Goal: Task Accomplishment & Management: Use online tool/utility

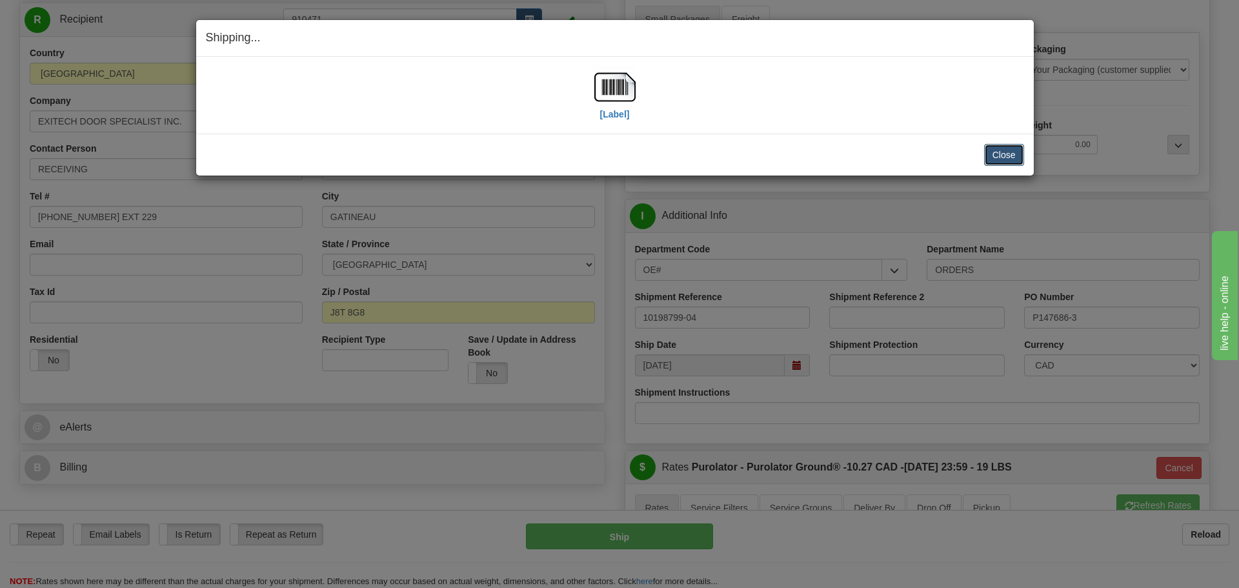
scroll to position [129, 0]
click at [1000, 151] on button "Close" at bounding box center [1004, 155] width 40 height 22
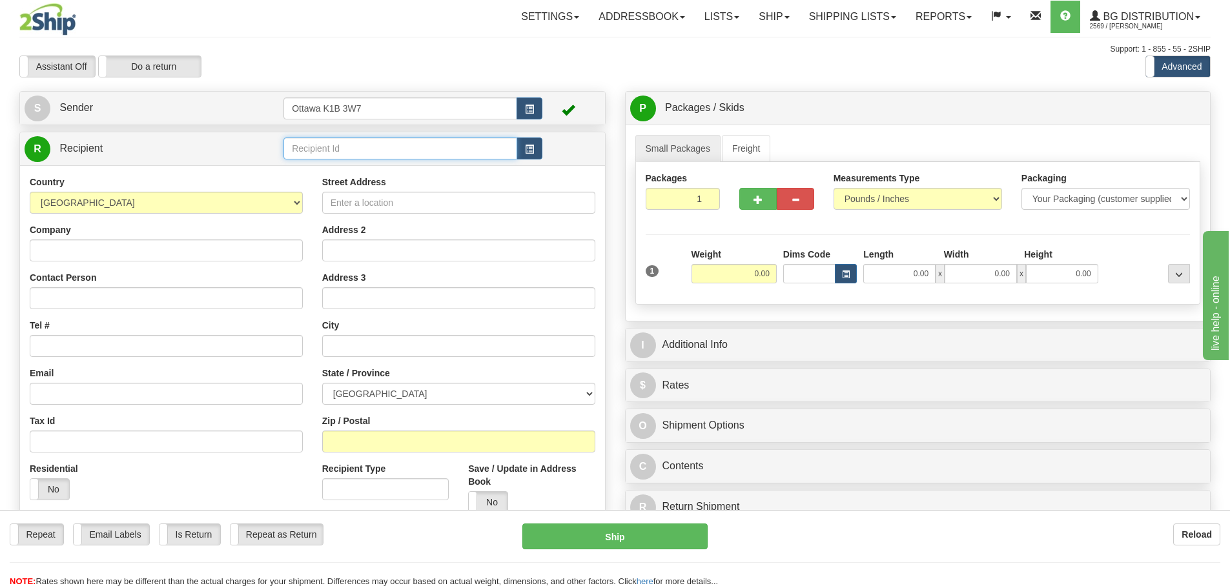
click at [372, 145] on input "text" at bounding box center [400, 148] width 234 height 22
type input "1"
type input "910939"
drag, startPoint x: 425, startPoint y: 70, endPoint x: 432, endPoint y: 82, distance: 14.5
click at [425, 69] on div "Assistant On Assistant Off Do a return Do a return" at bounding box center [262, 67] width 504 height 22
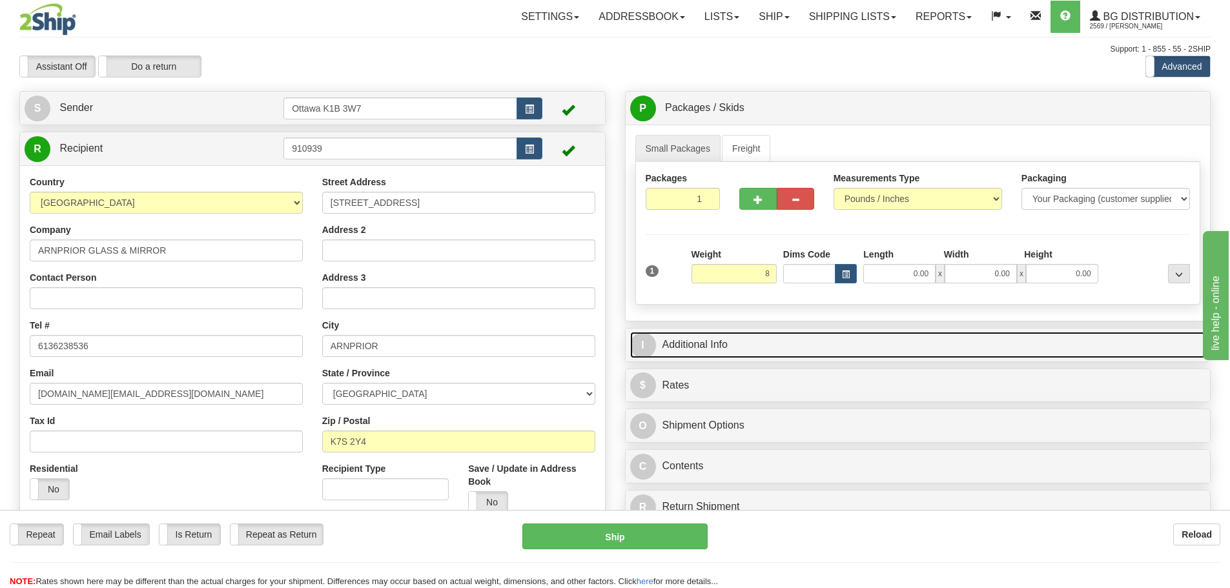
click at [801, 341] on link "I Additional Info" at bounding box center [918, 345] width 576 height 26
type input "8.00"
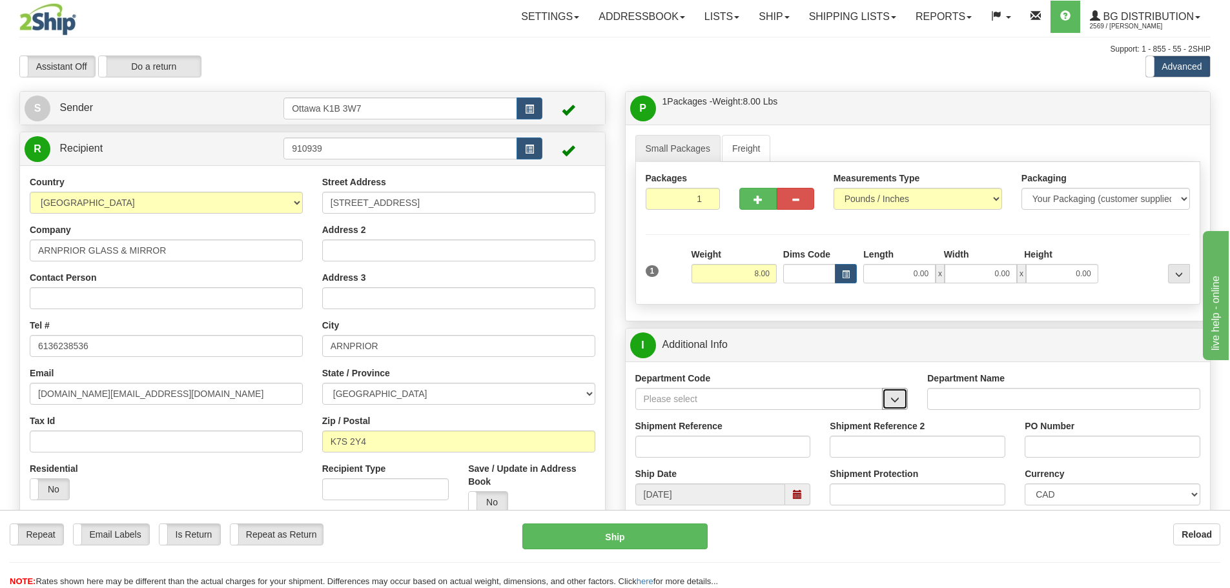
click at [900, 399] on button "button" at bounding box center [895, 399] width 26 height 22
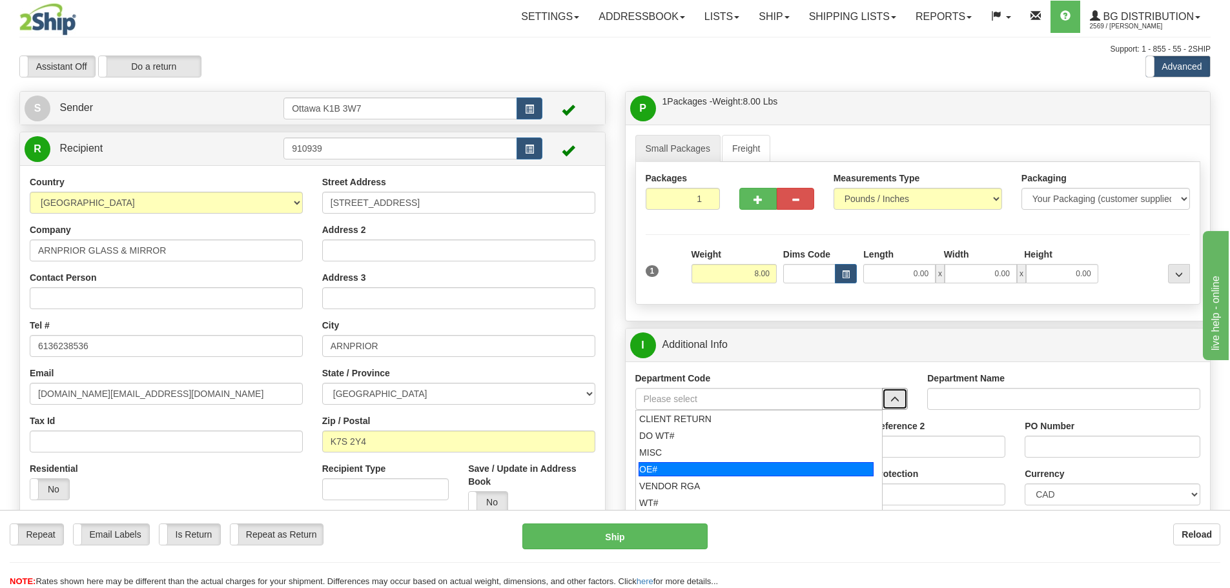
click at [778, 470] on div "OE#" at bounding box center [755, 469] width 235 height 14
type input "OE#"
type input "ORDERS"
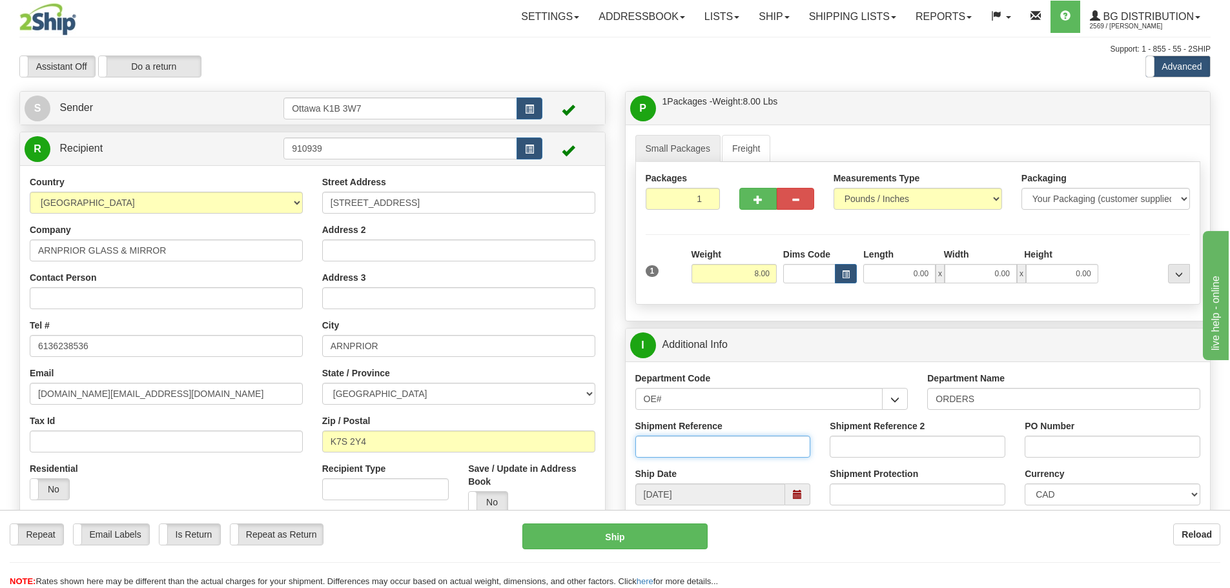
click at [698, 456] on input "Shipment Reference" at bounding box center [723, 447] width 176 height 22
type input "10203419-00"
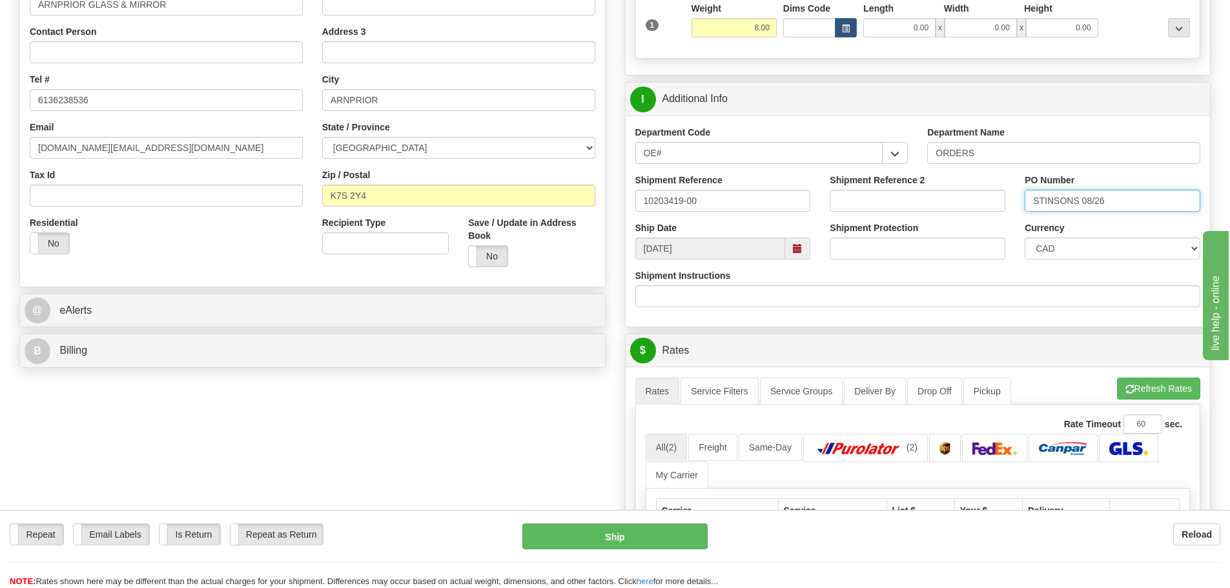
scroll to position [452, 0]
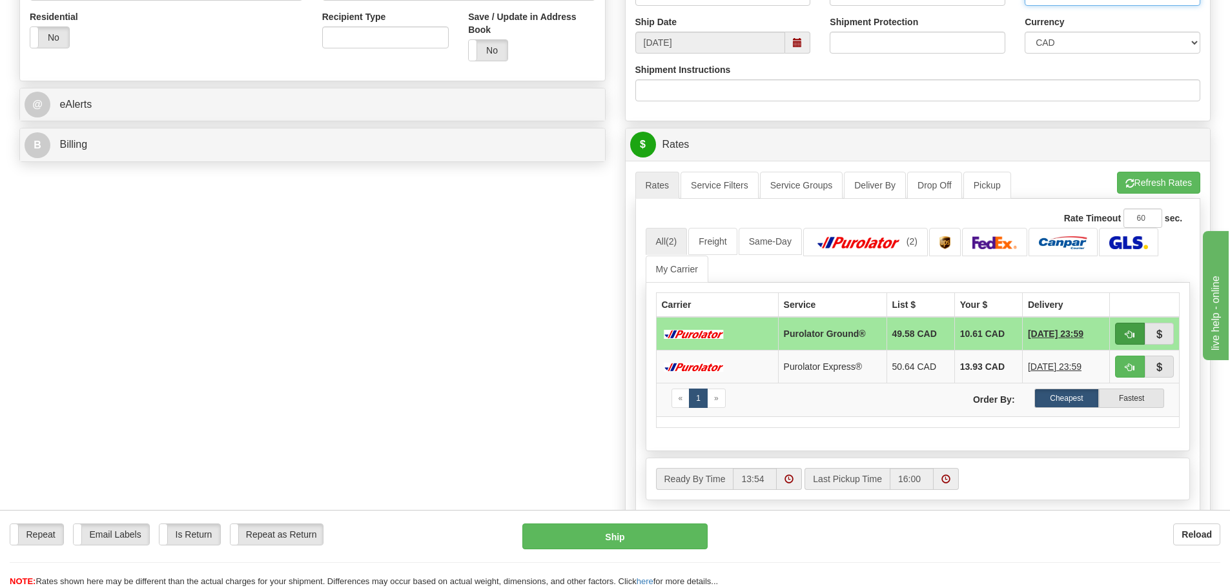
type input "STINSONS 08/26"
click at [1128, 338] on span "button" at bounding box center [1129, 335] width 9 height 8
type input "260"
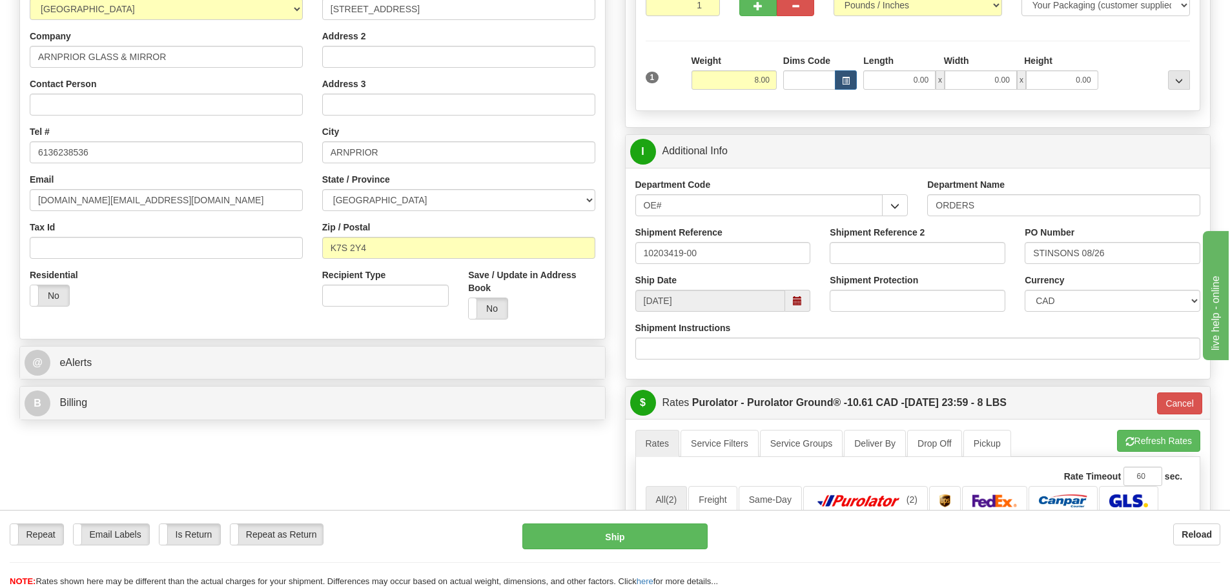
scroll to position [129, 0]
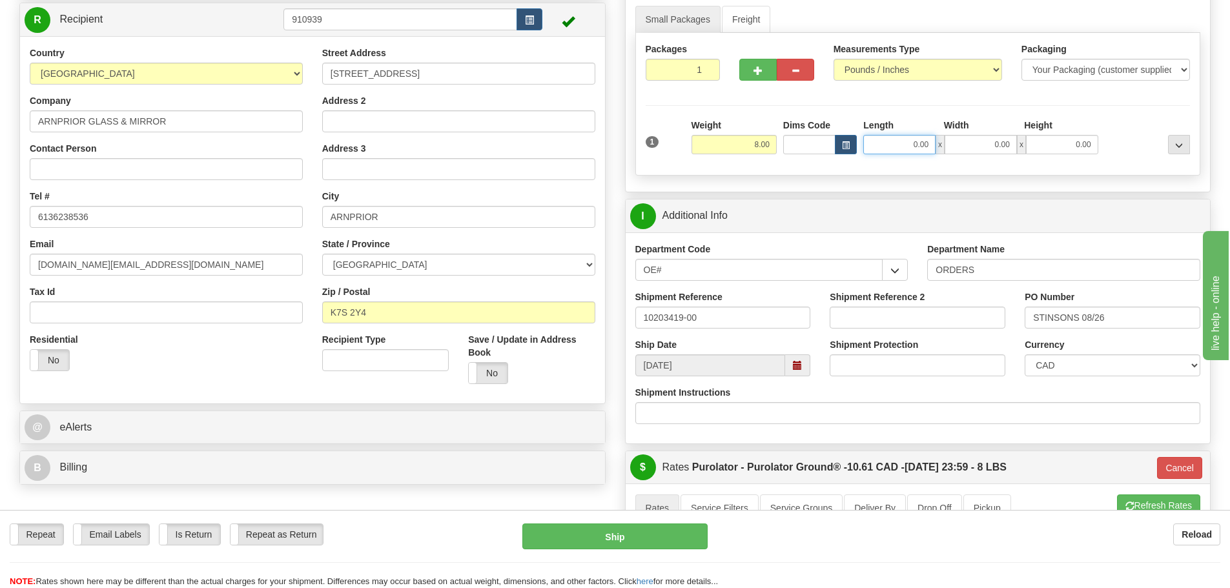
click at [882, 150] on input "0.00" at bounding box center [899, 144] width 72 height 19
type input "74.00"
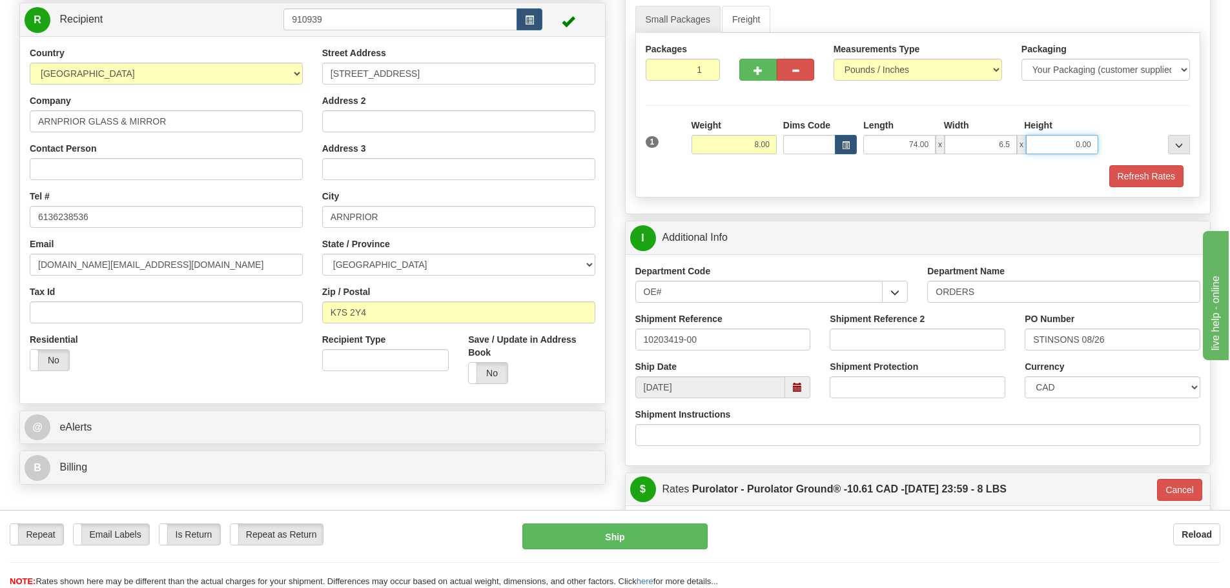
type input "6.50"
type input "2.50"
click at [1172, 179] on button "Refresh Rates" at bounding box center [1146, 176] width 74 height 22
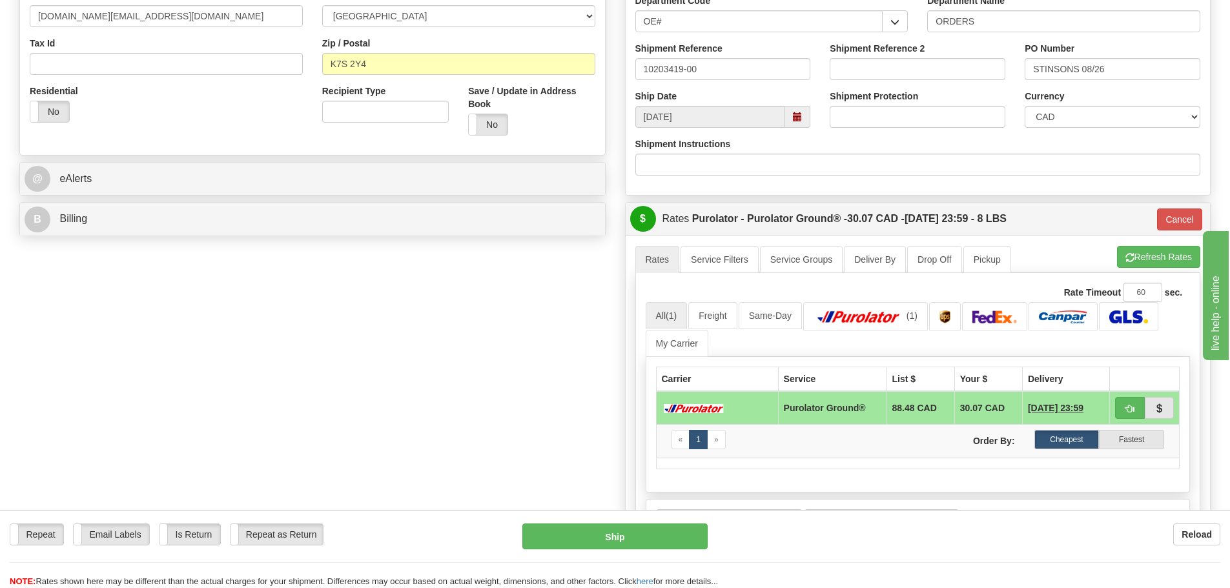
scroll to position [387, 0]
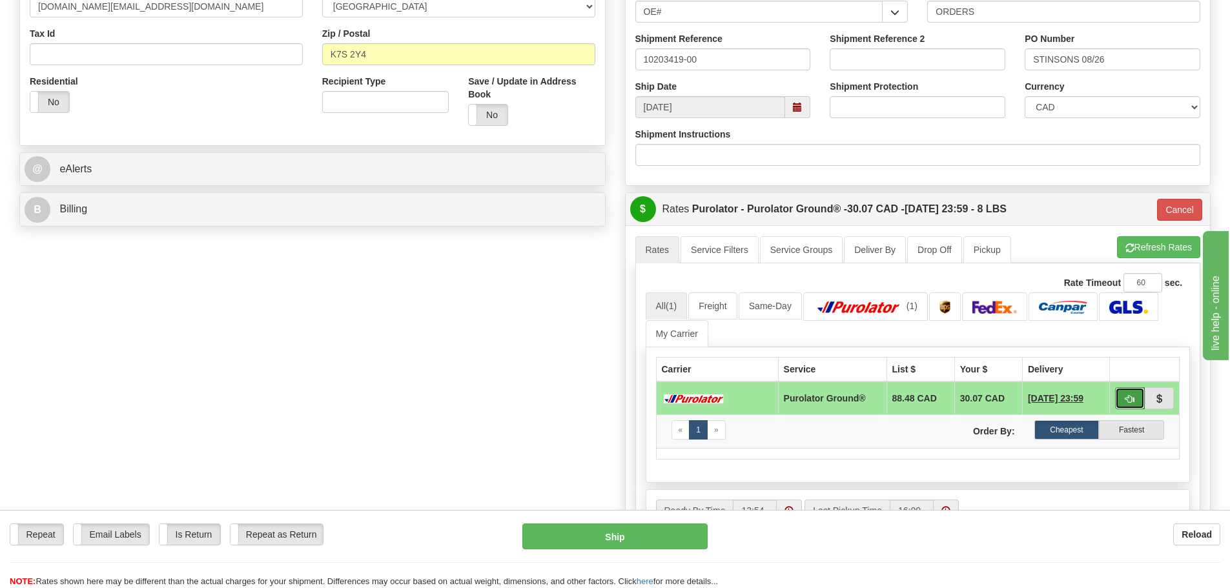
click at [1128, 392] on button "button" at bounding box center [1130, 398] width 30 height 22
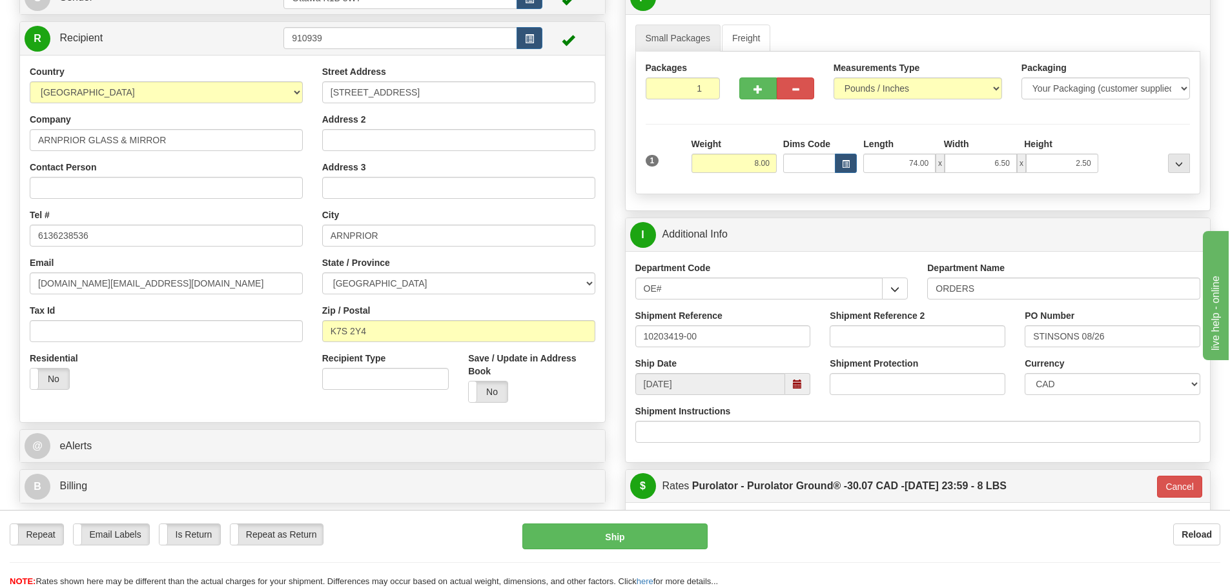
scroll to position [323, 0]
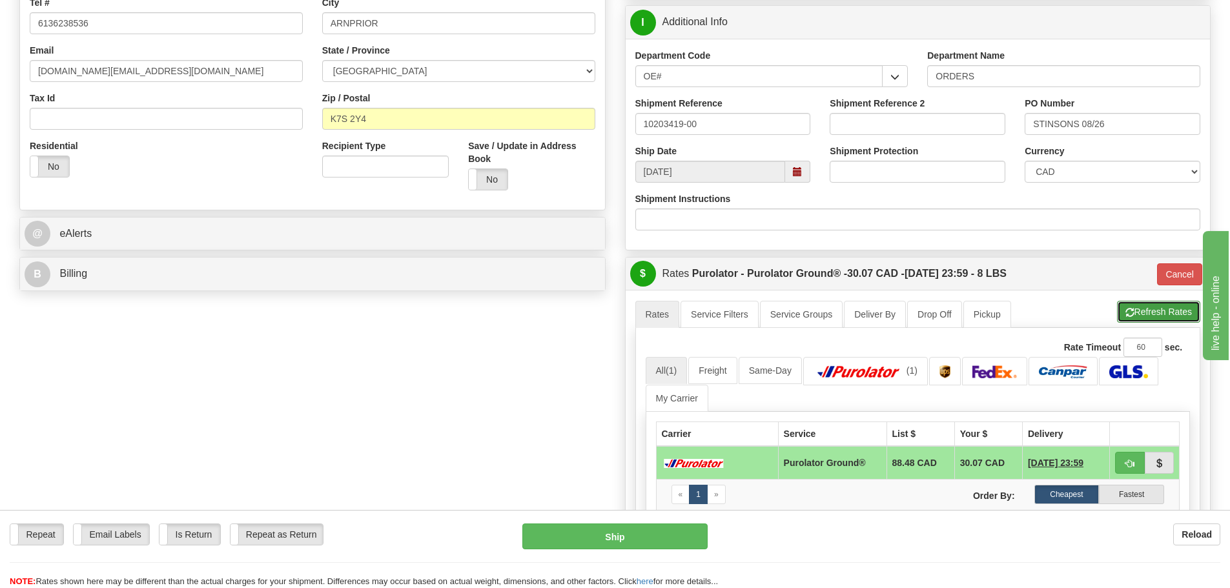
click at [1137, 309] on button "Refresh Rates" at bounding box center [1158, 312] width 83 height 22
type input "260"
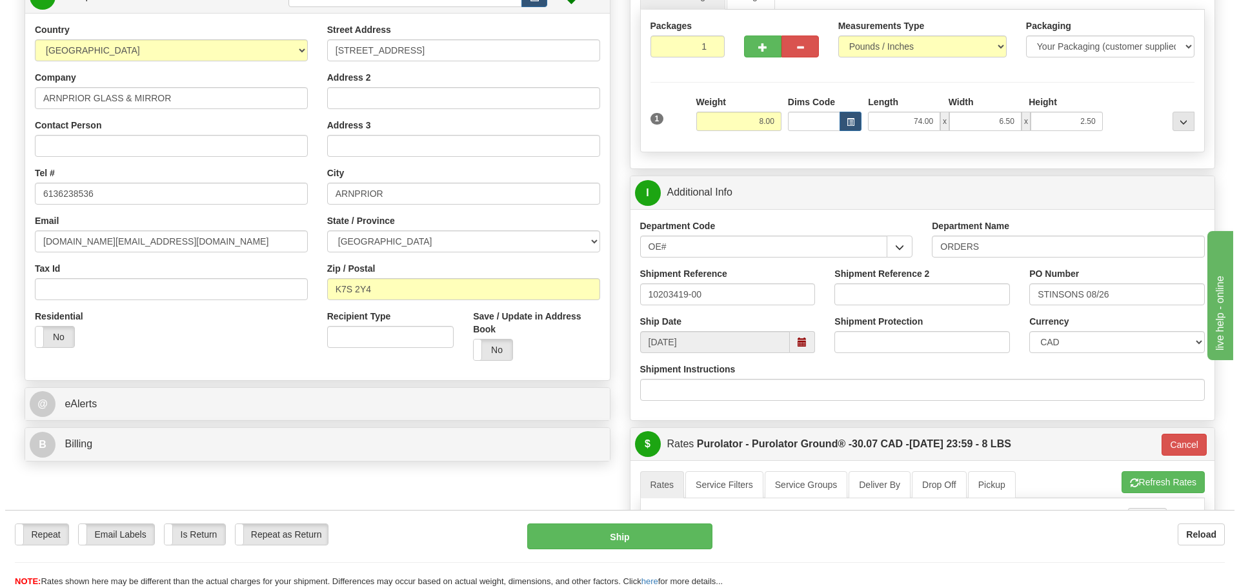
scroll to position [129, 0]
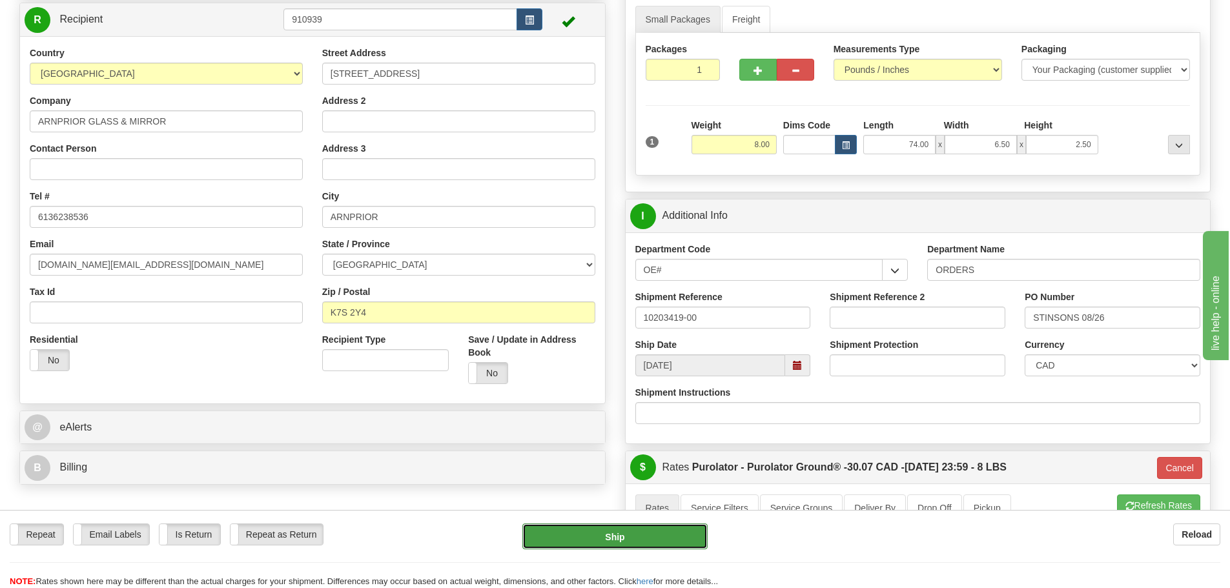
click at [692, 543] on button "Ship" at bounding box center [614, 537] width 185 height 26
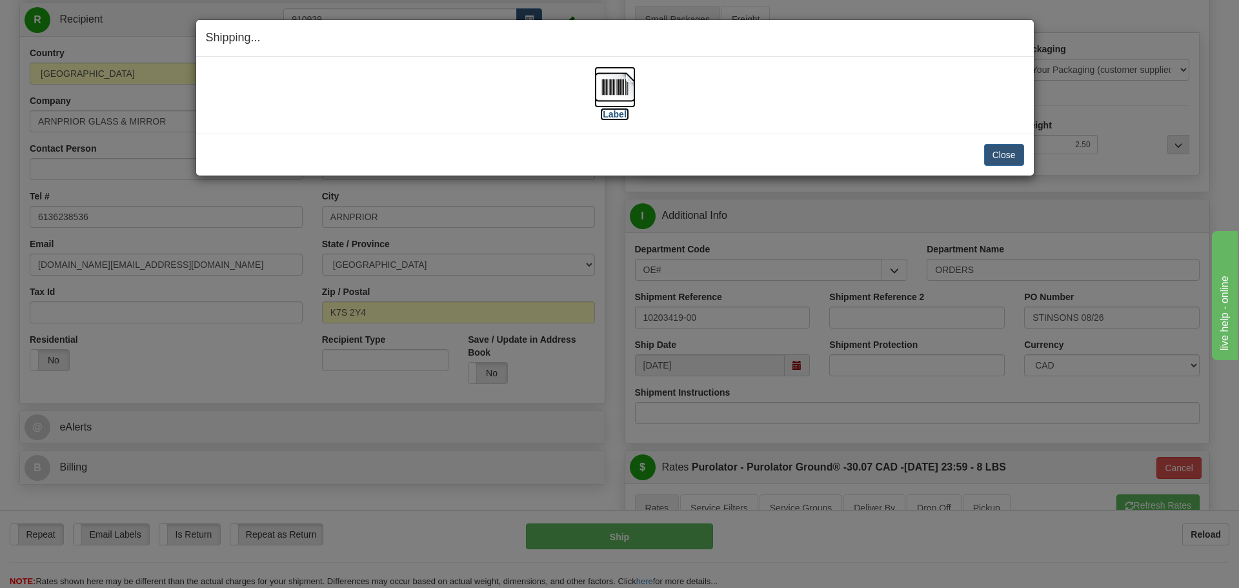
click at [607, 114] on label "[Label]" at bounding box center [615, 114] width 30 height 13
click at [1011, 152] on button "Close" at bounding box center [1004, 155] width 40 height 22
